Goal: Find specific page/section: Find specific page/section

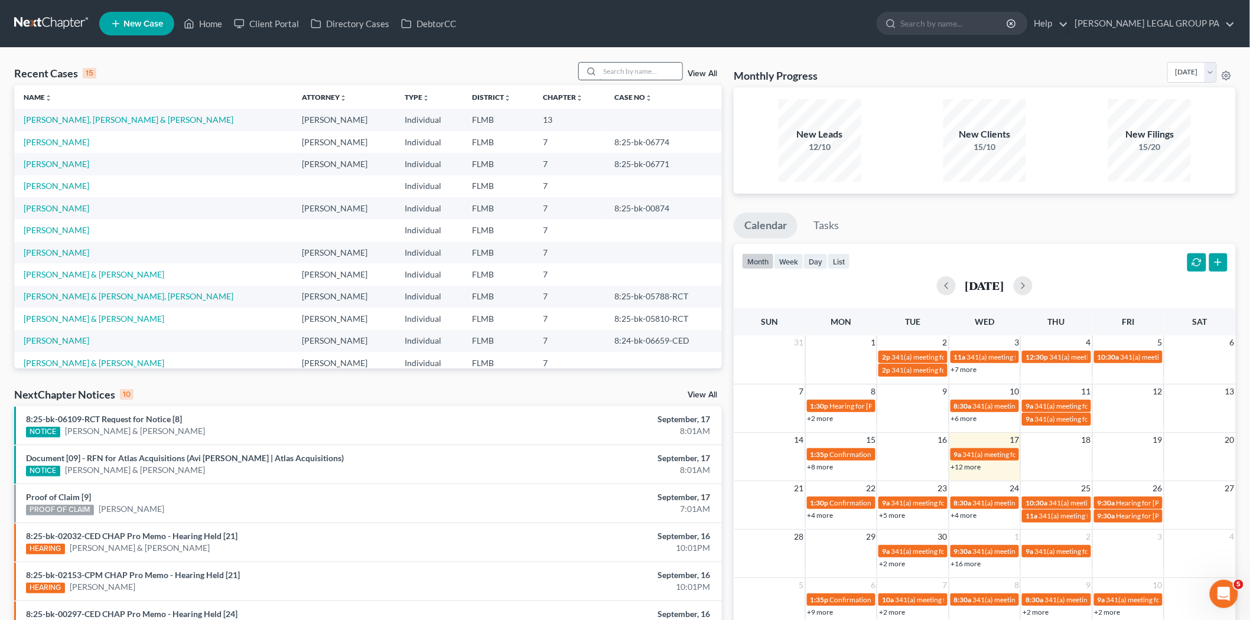
click at [613, 69] on input "search" at bounding box center [641, 71] width 83 height 17
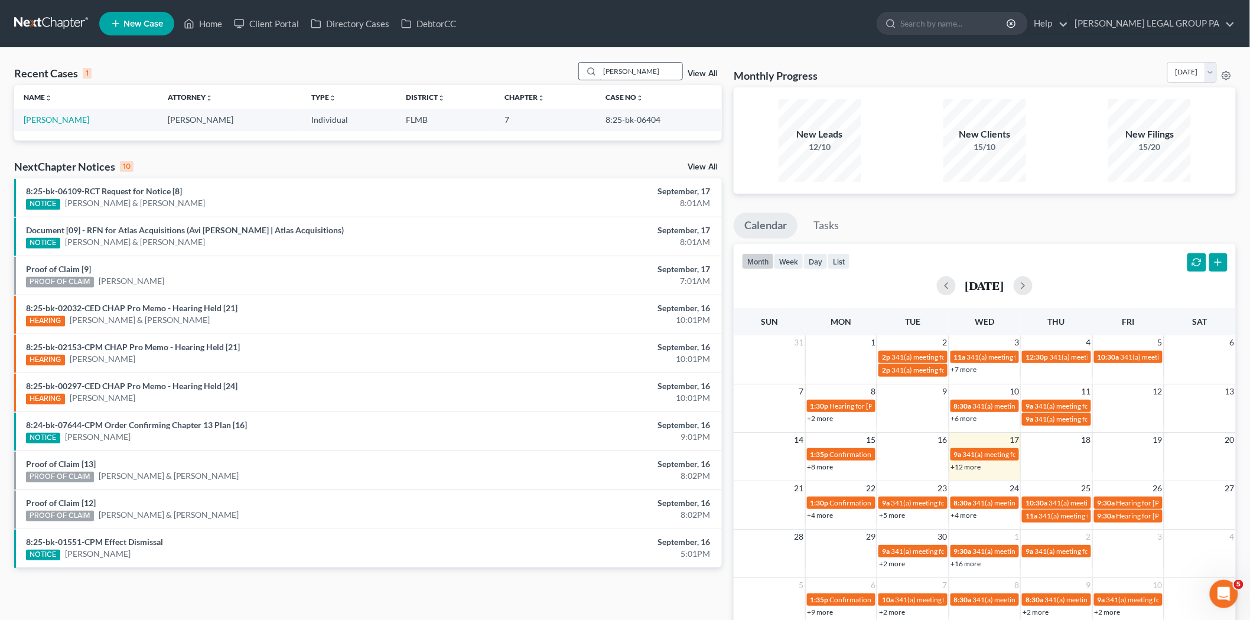
click at [641, 69] on input "[PERSON_NAME]" at bounding box center [641, 71] width 83 height 17
click at [652, 79] on input "[PERSON_NAME]" at bounding box center [641, 71] width 83 height 17
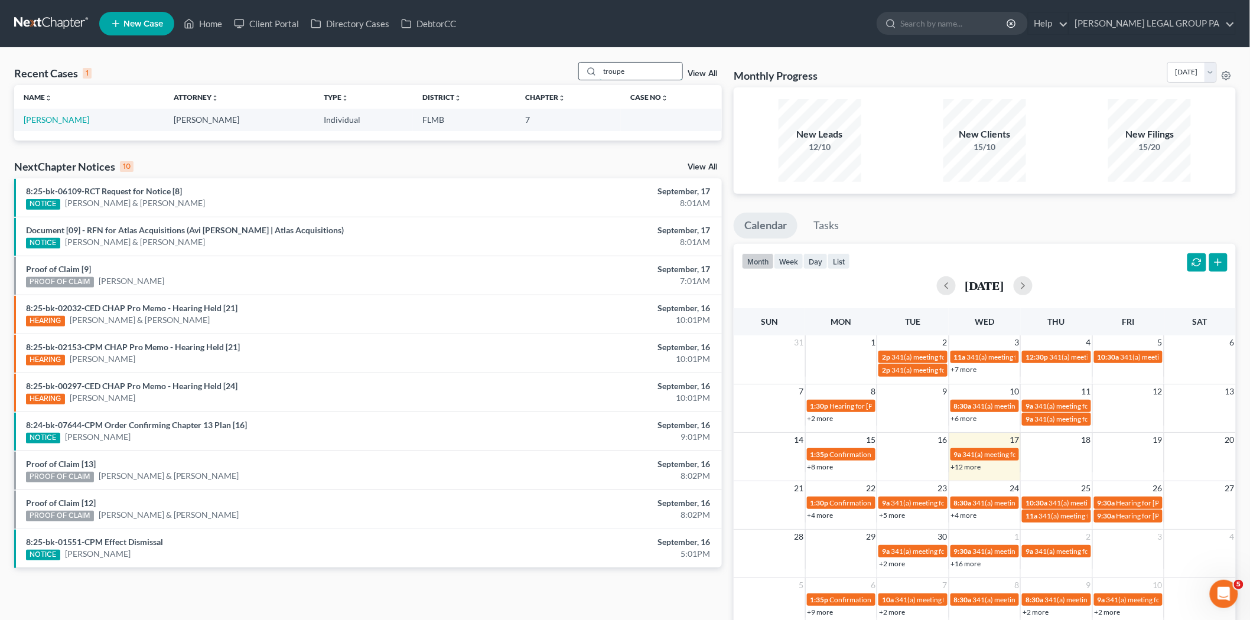
click at [653, 63] on input "troupe" at bounding box center [641, 71] width 83 height 17
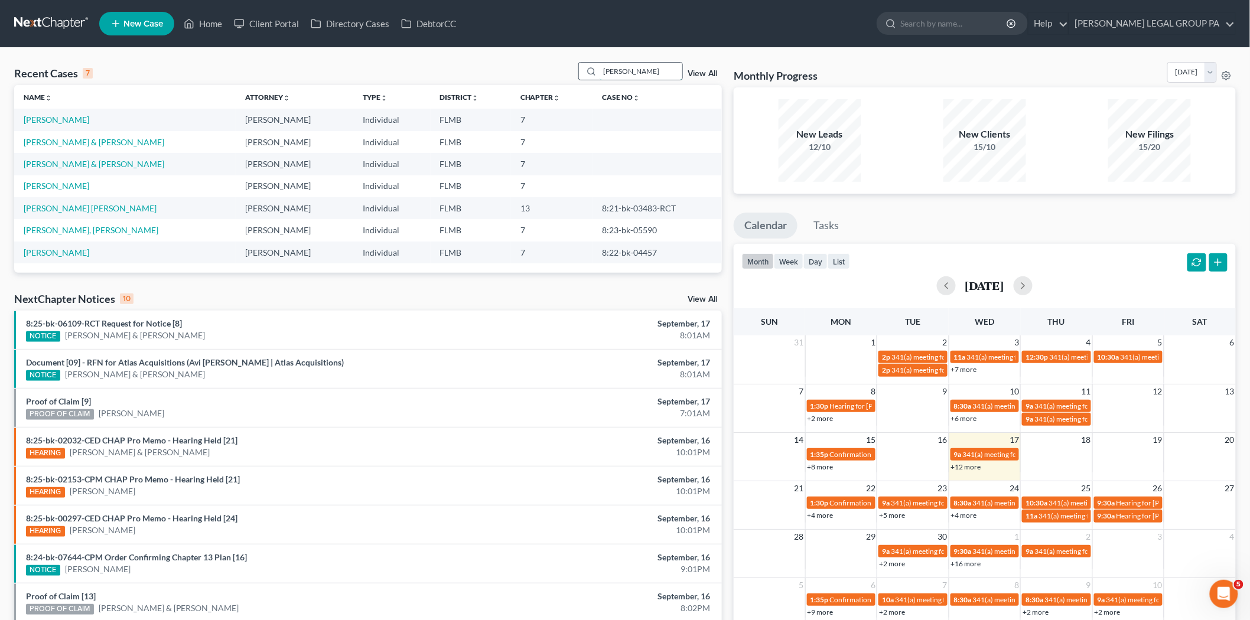
click at [637, 69] on input "[PERSON_NAME]" at bounding box center [641, 71] width 83 height 17
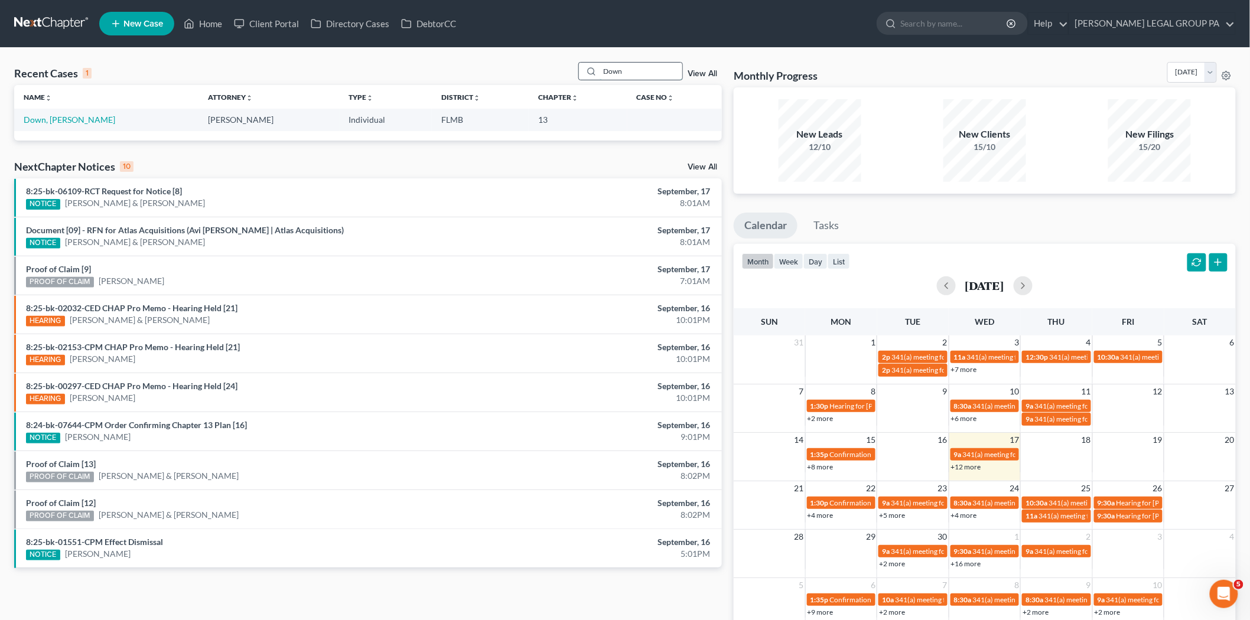
click at [632, 69] on input "Down" at bounding box center [641, 71] width 83 height 17
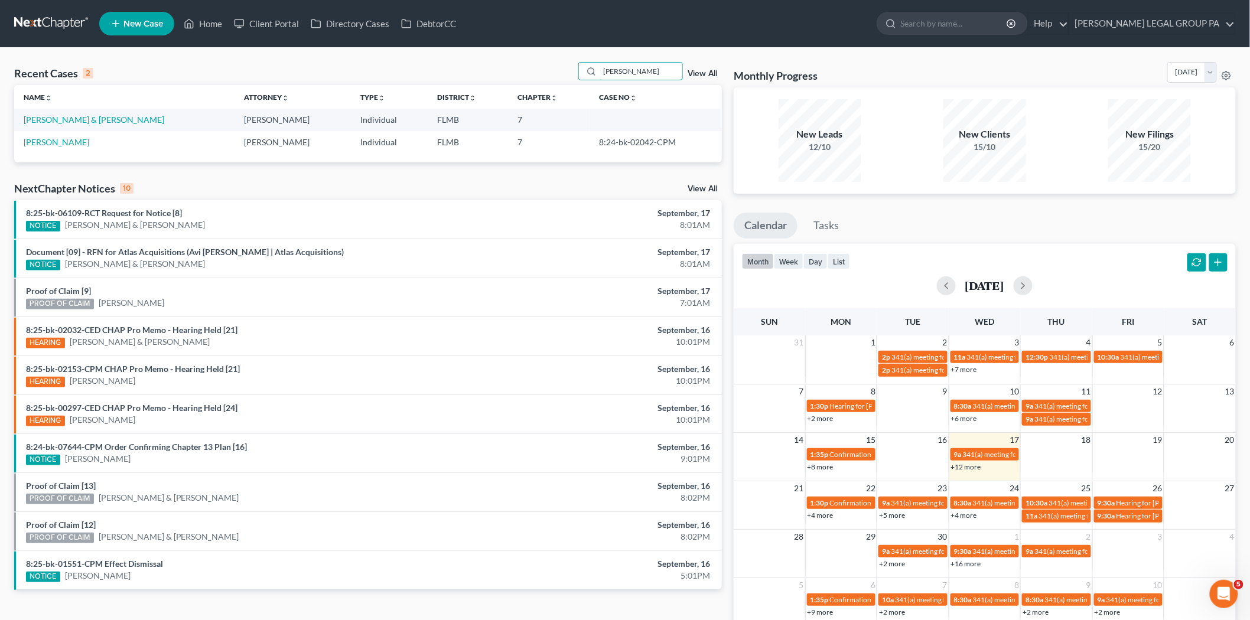
type input "[PERSON_NAME]"
click at [63, 115] on link "[PERSON_NAME] & [PERSON_NAME]" at bounding box center [94, 120] width 141 height 10
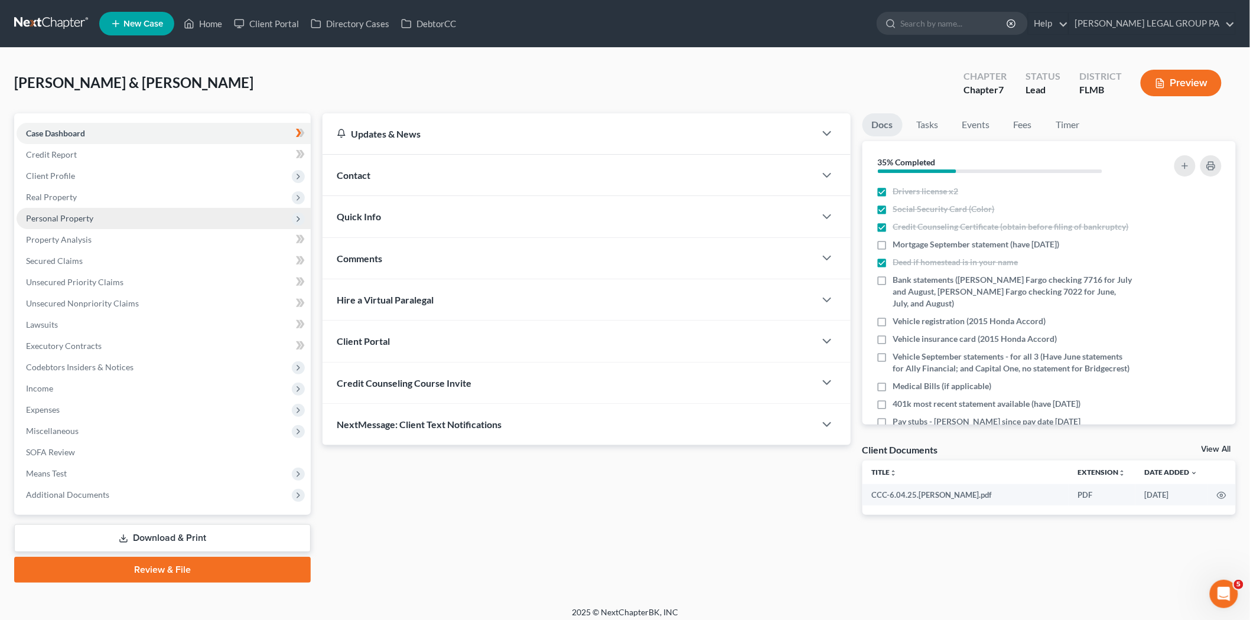
click at [120, 217] on span "Personal Property" at bounding box center [164, 218] width 294 height 21
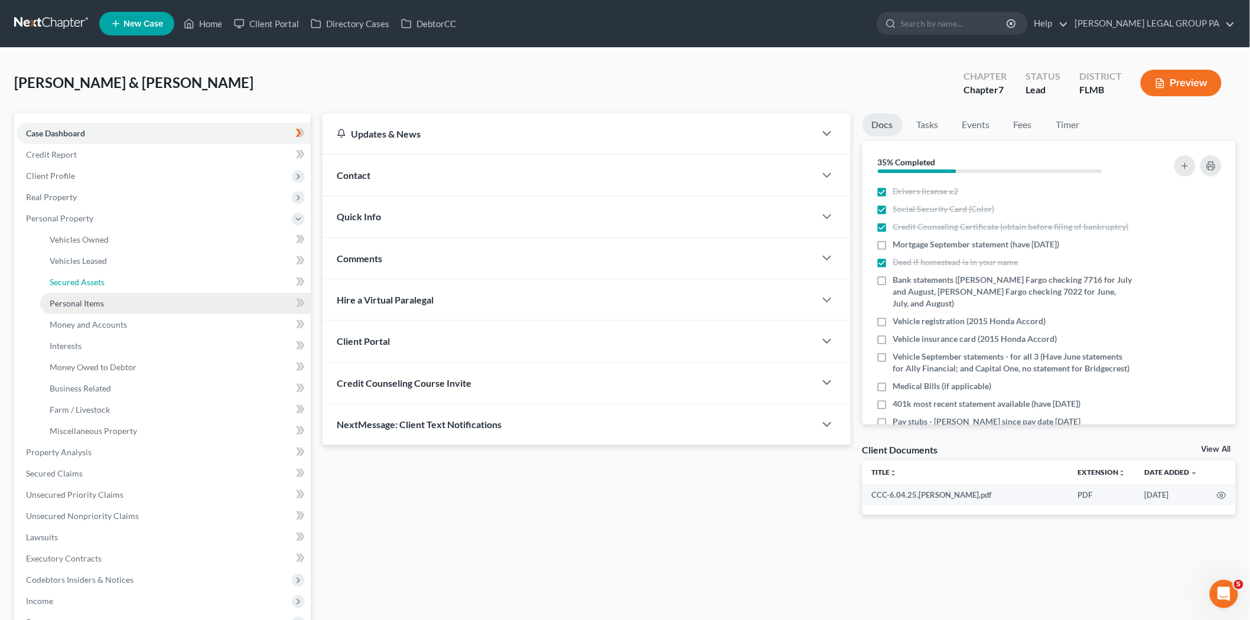
drag, startPoint x: 124, startPoint y: 285, endPoint x: 126, endPoint y: 296, distance: 10.8
drag, startPoint x: 126, startPoint y: 296, endPoint x: 85, endPoint y: 303, distance: 42.0
click at [85, 303] on span "Personal Items" at bounding box center [77, 303] width 54 height 10
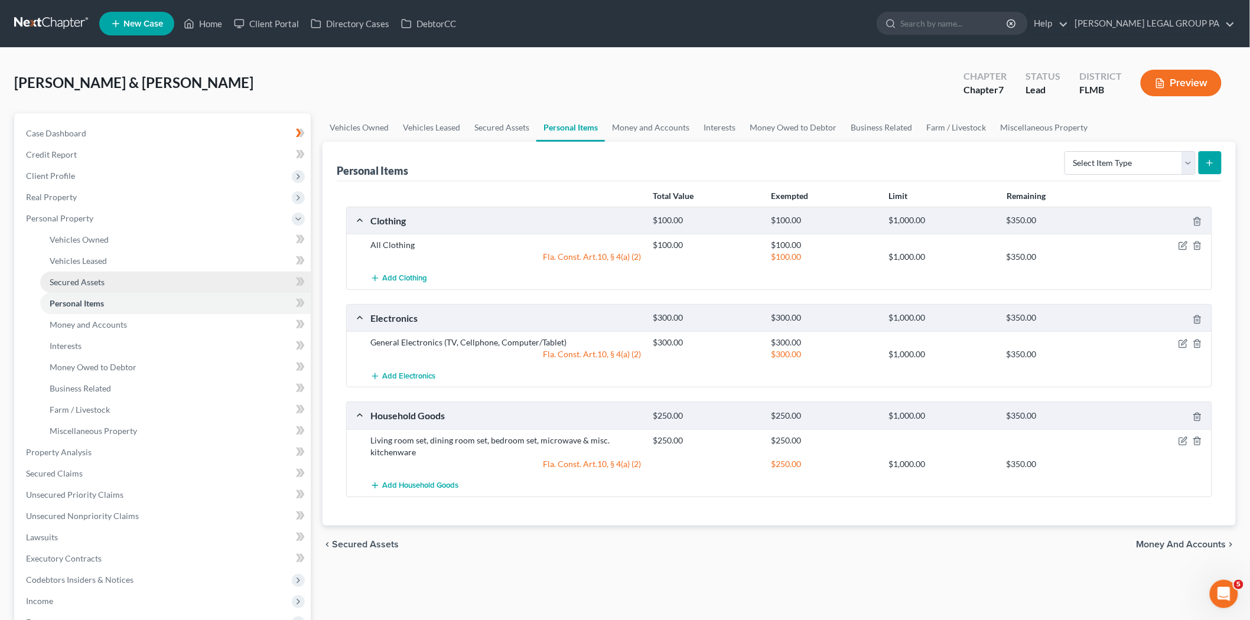
drag, startPoint x: 85, startPoint y: 303, endPoint x: 139, endPoint y: 288, distance: 56.9
click at [139, 288] on link "Secured Assets" at bounding box center [175, 282] width 271 height 21
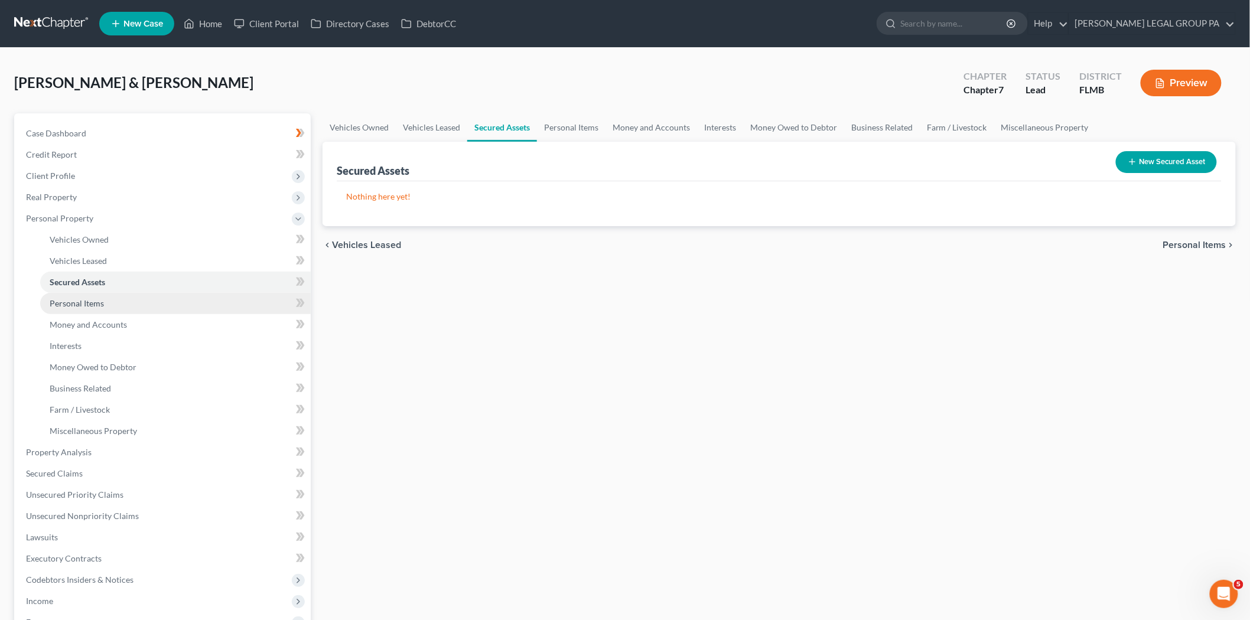
click at [128, 302] on link "Personal Items" at bounding box center [175, 303] width 271 height 21
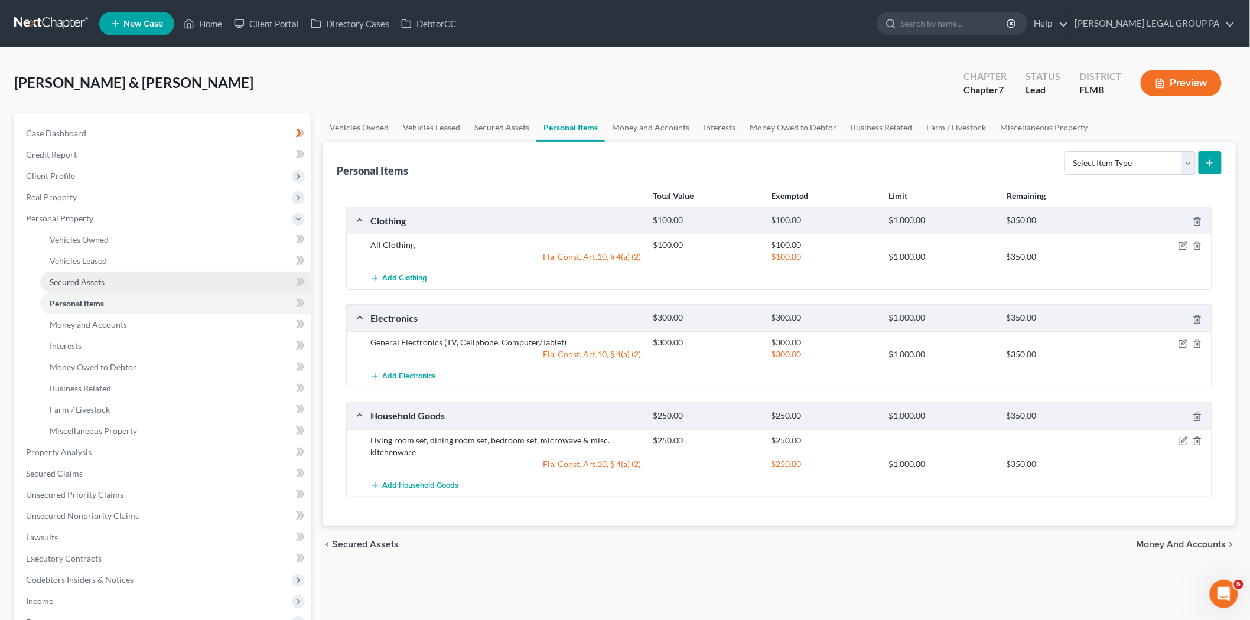
click at [129, 280] on link "Secured Assets" at bounding box center [175, 282] width 271 height 21
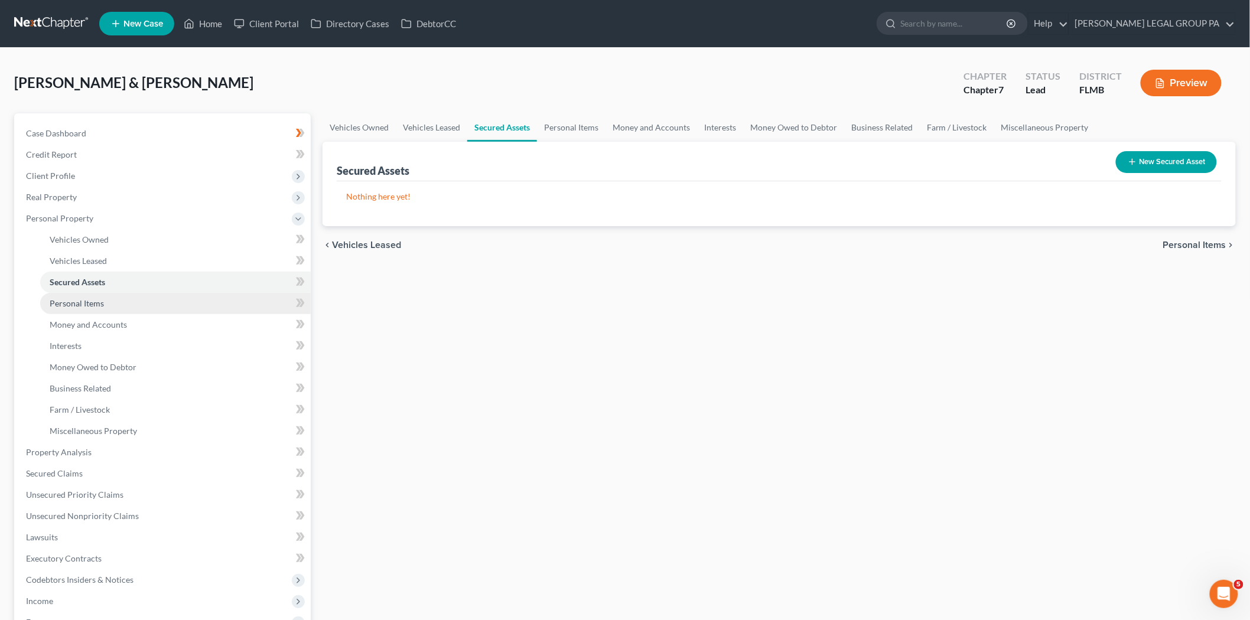
click at [125, 295] on link "Personal Items" at bounding box center [175, 303] width 271 height 21
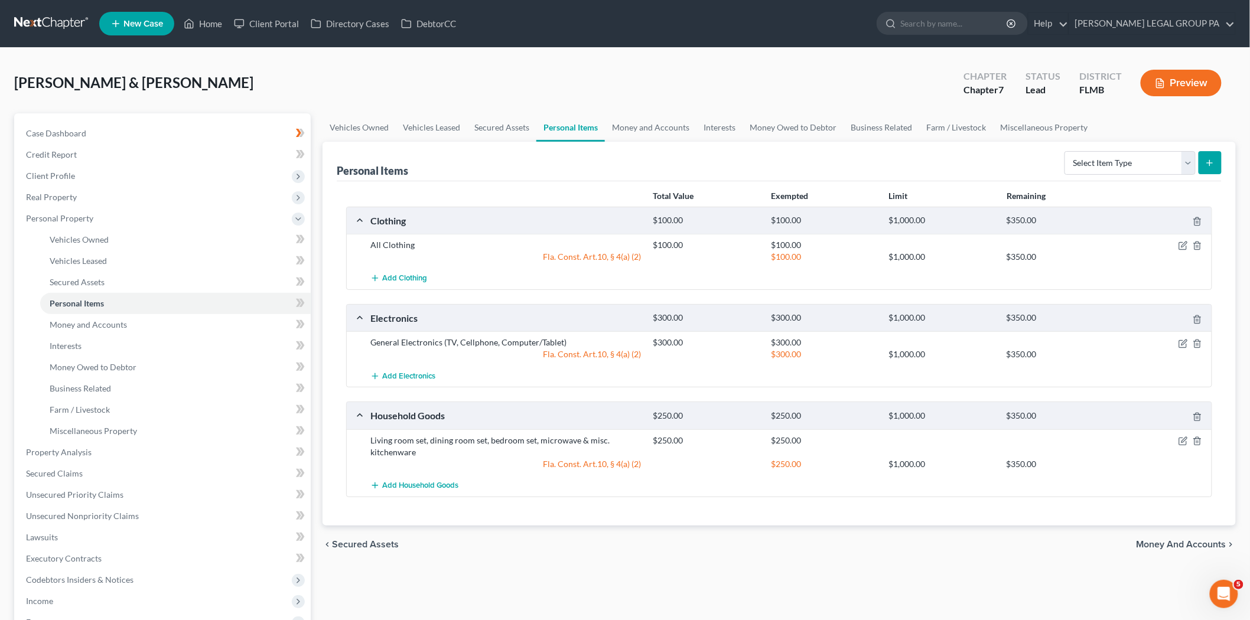
drag, startPoint x: 125, startPoint y: 295, endPoint x: 416, endPoint y: 90, distance: 356.6
click at [416, 90] on div "[PERSON_NAME] & [PERSON_NAME] Upgraded Chapter Chapter 7 Status Lead District […" at bounding box center [625, 87] width 1222 height 51
click at [103, 212] on span "Personal Property" at bounding box center [164, 218] width 294 height 21
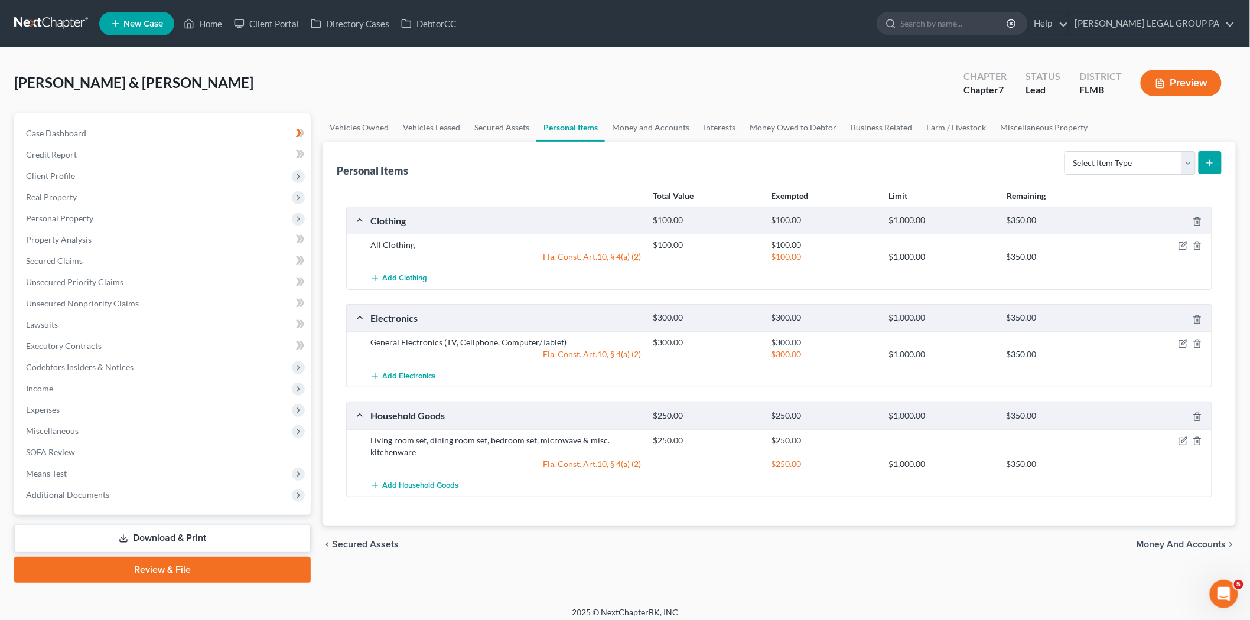
click at [464, 85] on div "[PERSON_NAME] & [PERSON_NAME] Upgraded Chapter Chapter 7 Status Lead District […" at bounding box center [625, 87] width 1222 height 51
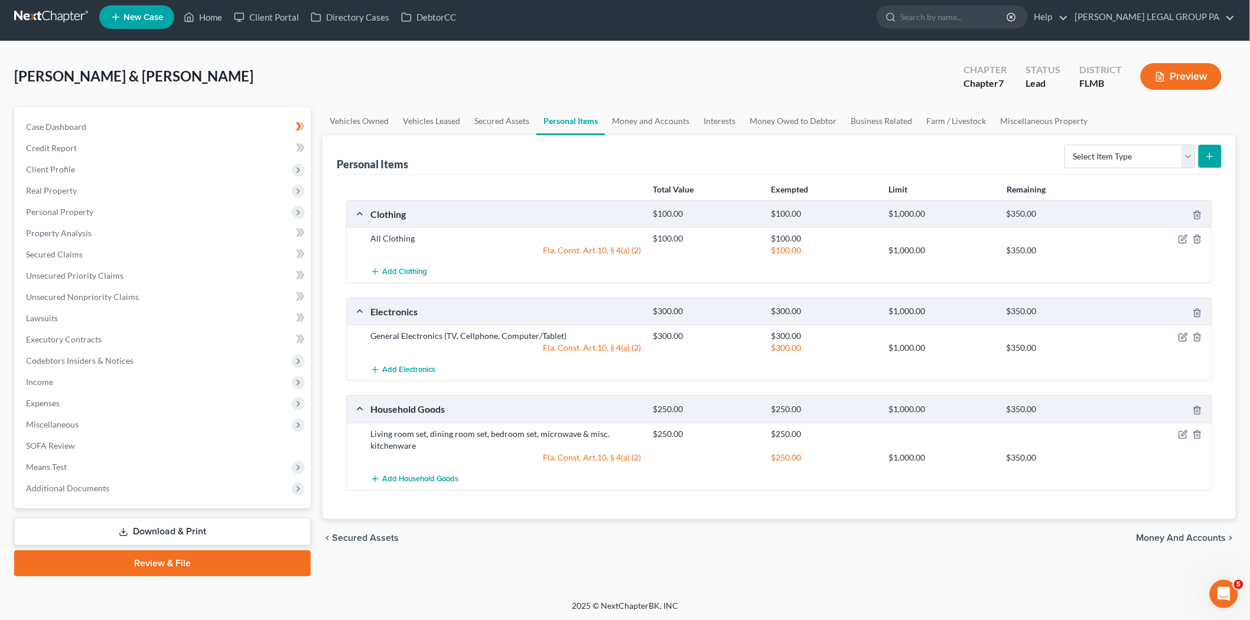
drag, startPoint x: 430, startPoint y: 538, endPoint x: 430, endPoint y: 558, distance: 20.7
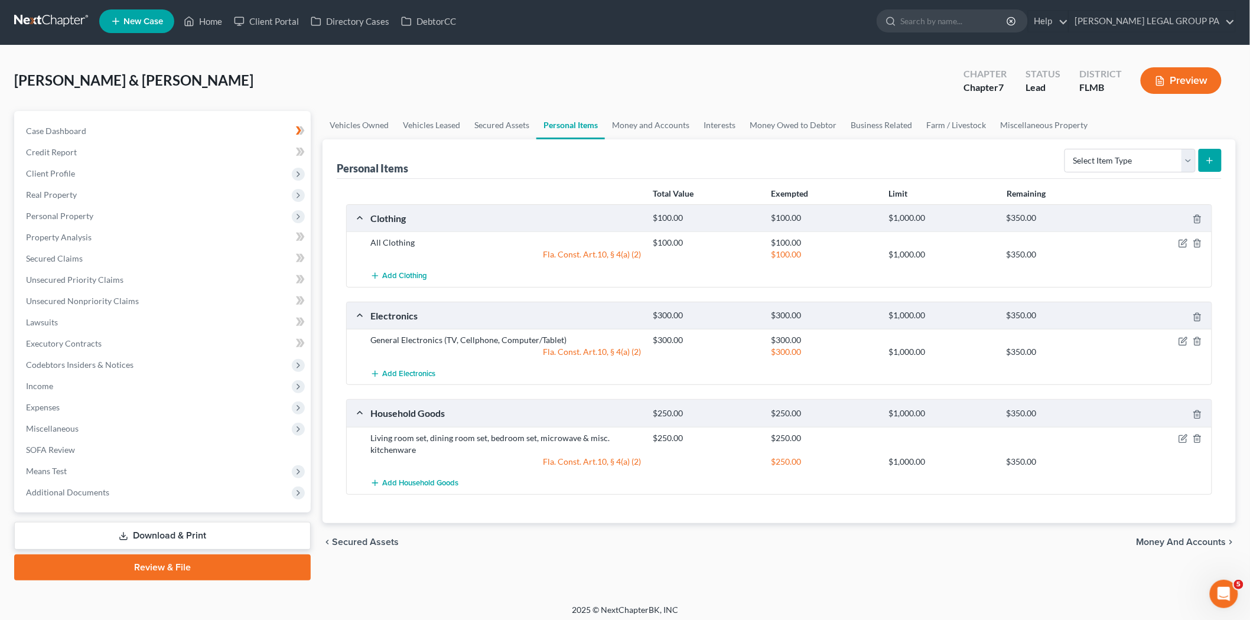
scroll to position [0, 0]
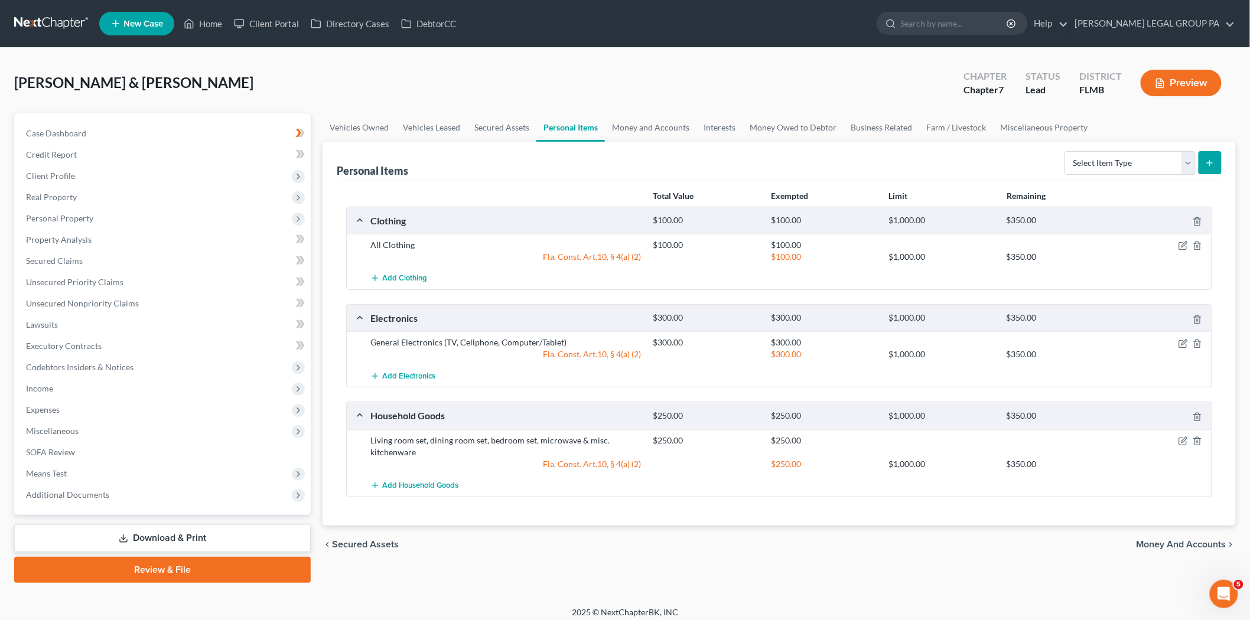
drag, startPoint x: 430, startPoint y: 553, endPoint x: 434, endPoint y: 534, distance: 18.8
